Goal: Task Accomplishment & Management: Use online tool/utility

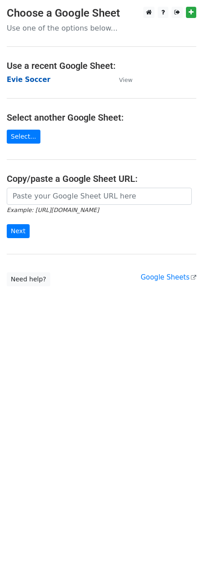
click at [30, 80] on strong "Evie Soccer" at bounding box center [29, 80] width 44 height 8
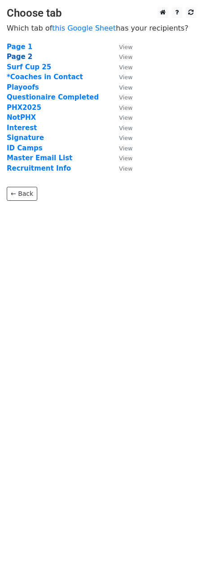
click at [24, 57] on strong "Page 2" at bounding box center [20, 57] width 26 height 8
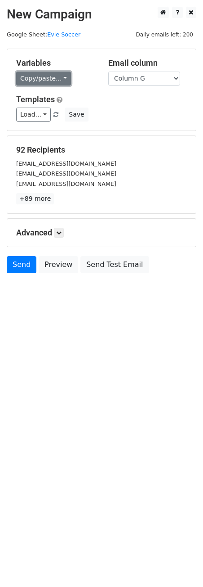
click at [60, 77] on link "Copy/paste..." at bounding box center [43, 79] width 55 height 14
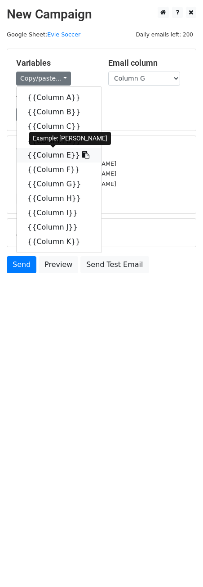
click at [82, 155] on icon at bounding box center [85, 154] width 7 height 7
